Goal: Information Seeking & Learning: Learn about a topic

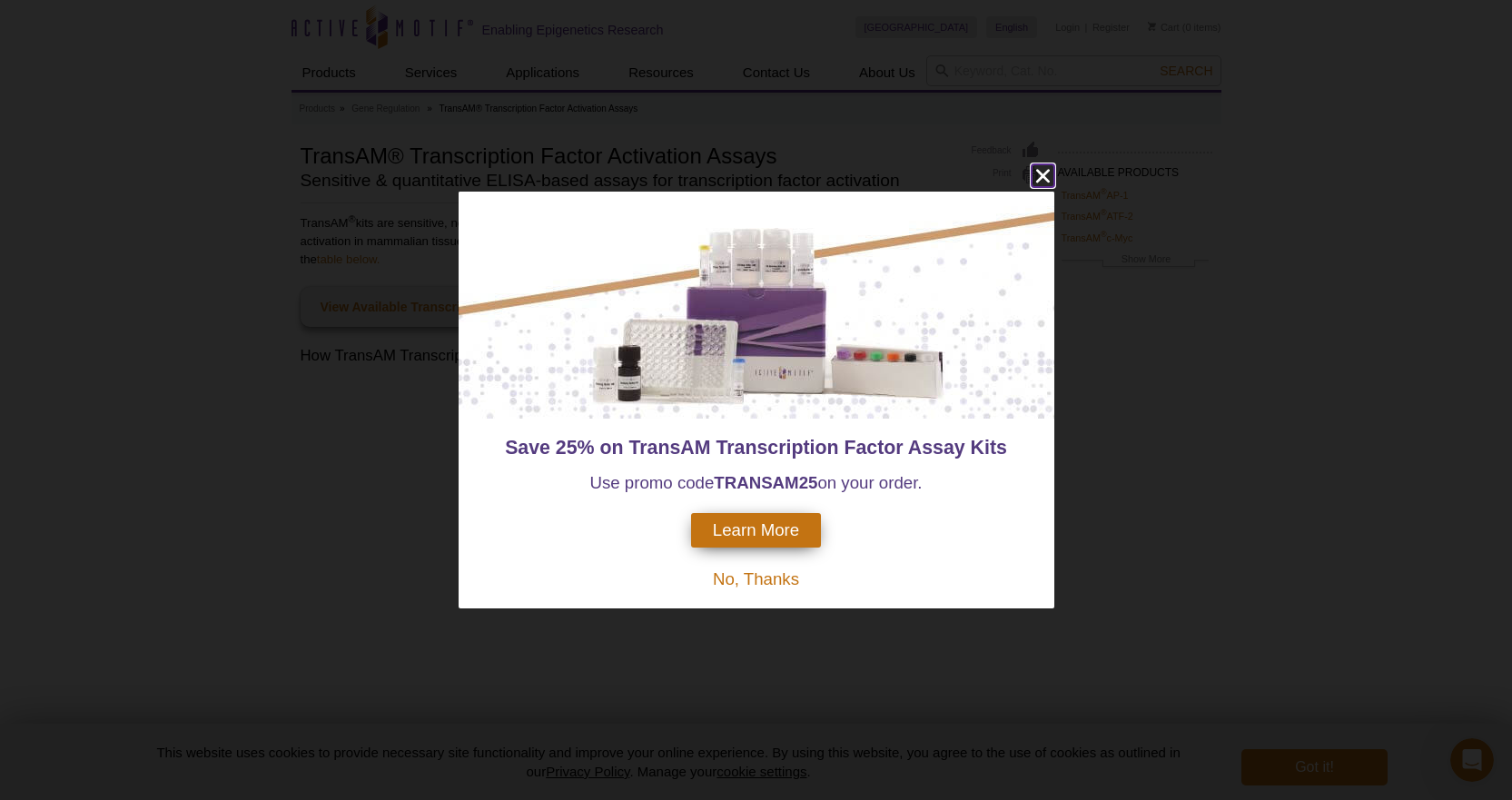
click at [1044, 172] on icon "close" at bounding box center [1043, 176] width 23 height 23
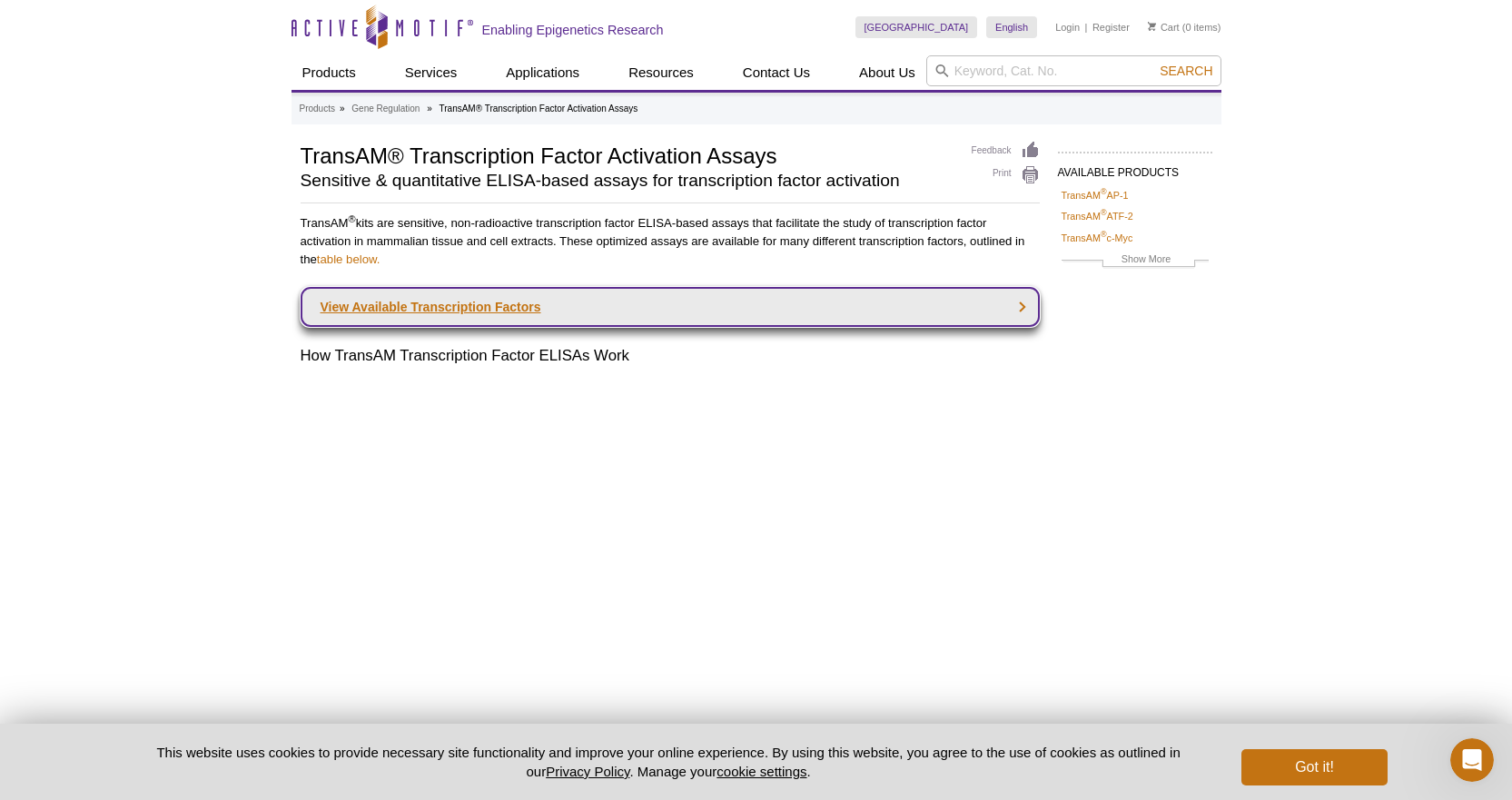
click at [1016, 313] on link "View Available Transcription Factors" at bounding box center [669, 307] width 739 height 40
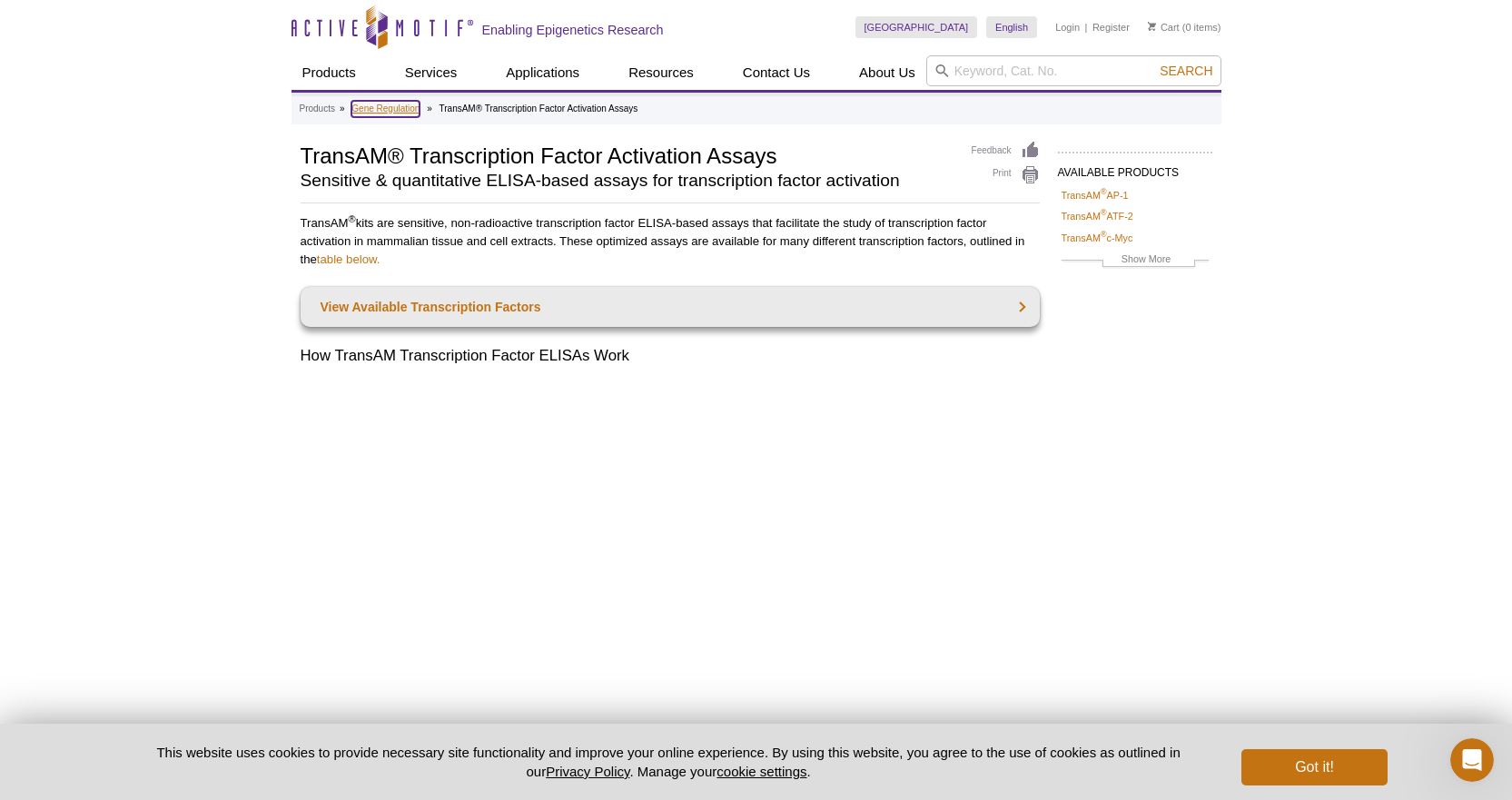
click at [392, 103] on link "Gene Regulation" at bounding box center [385, 108] width 68 height 16
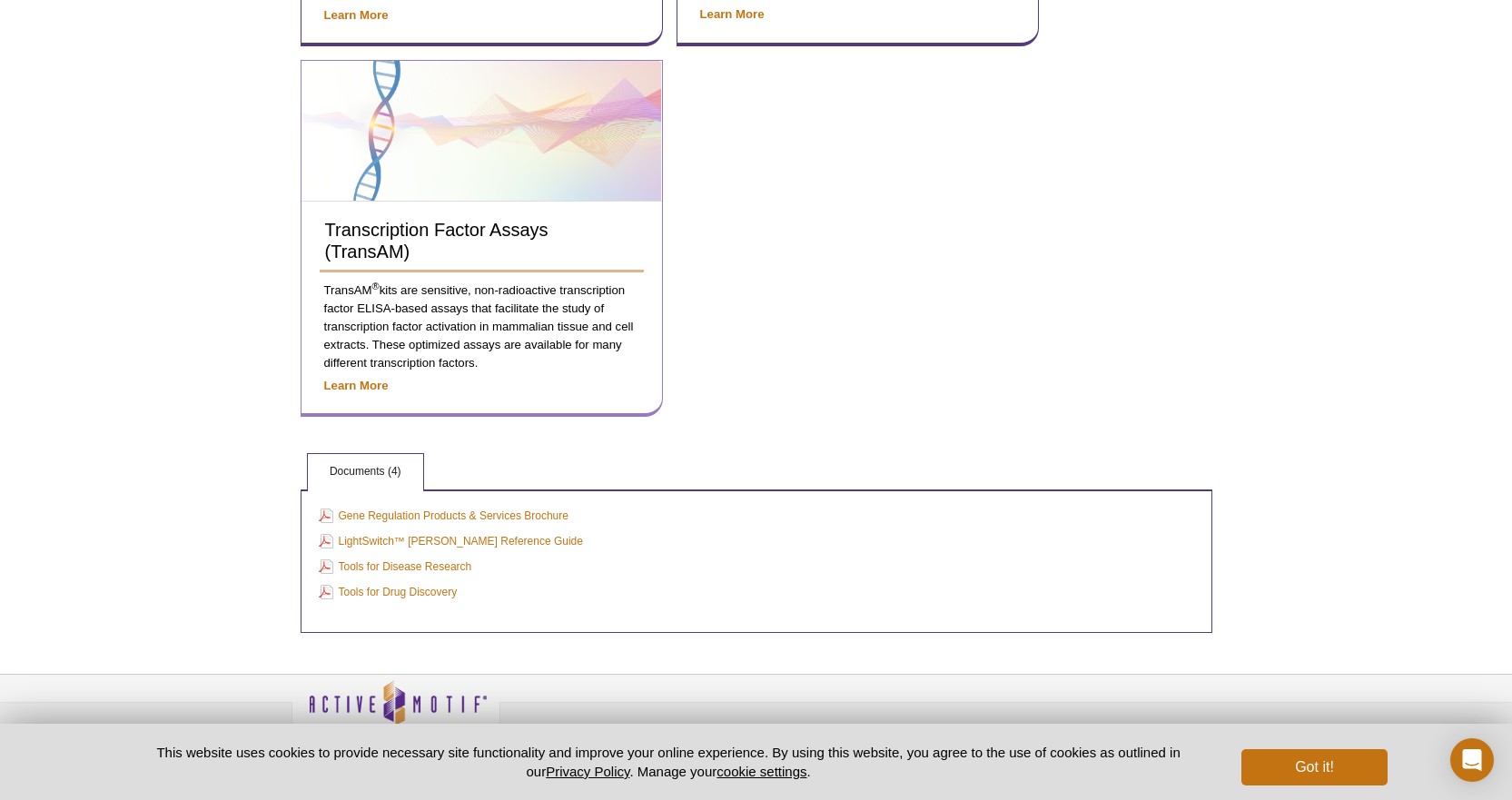
scroll to position [609, 0]
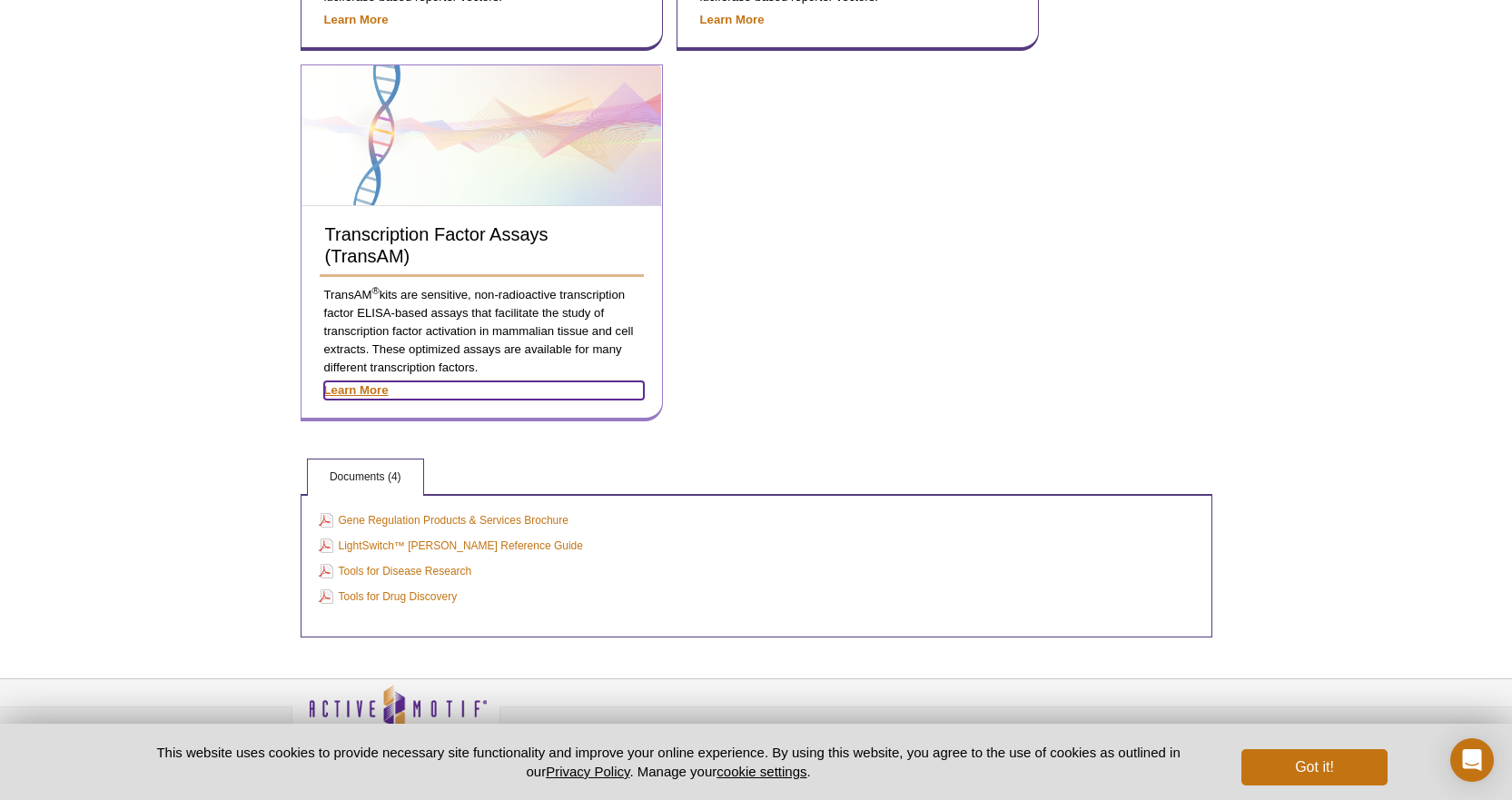
click at [370, 389] on strong "Learn More" at bounding box center [356, 390] width 64 height 13
